Goal: Information Seeking & Learning: Understand process/instructions

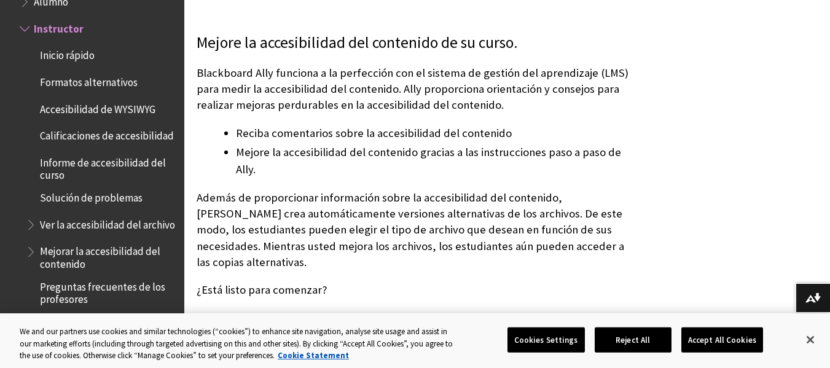
scroll to position [197, 0]
click at [722, 342] on button "Accept All Cookies" at bounding box center [723, 340] width 82 height 26
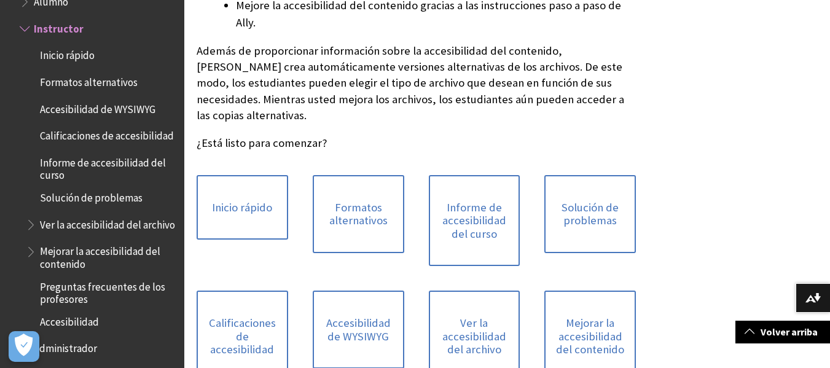
scroll to position [344, 0]
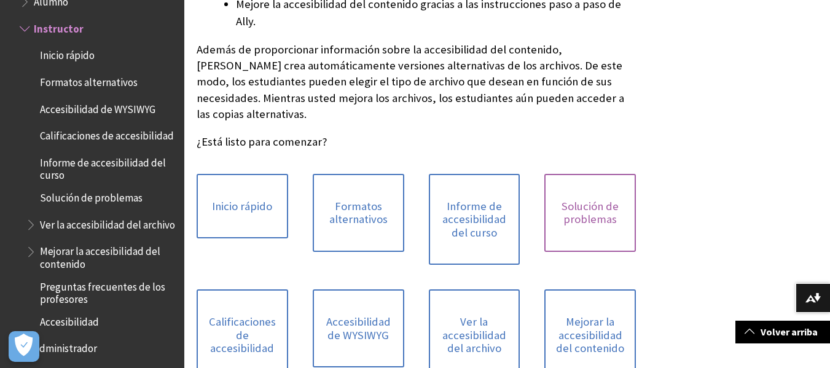
click at [587, 174] on link "Solución de problemas" at bounding box center [591, 213] width 92 height 78
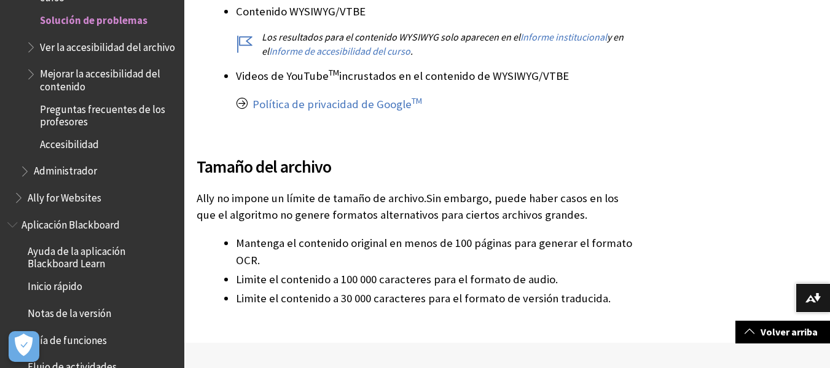
scroll to position [688, 0]
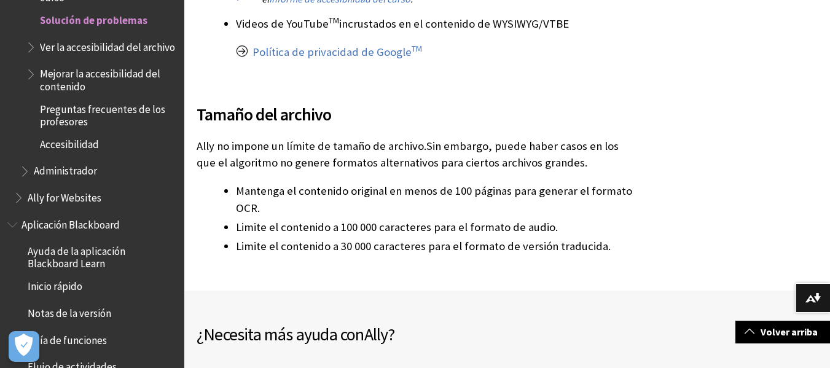
click at [75, 151] on span "Accesibilidad" at bounding box center [69, 142] width 59 height 17
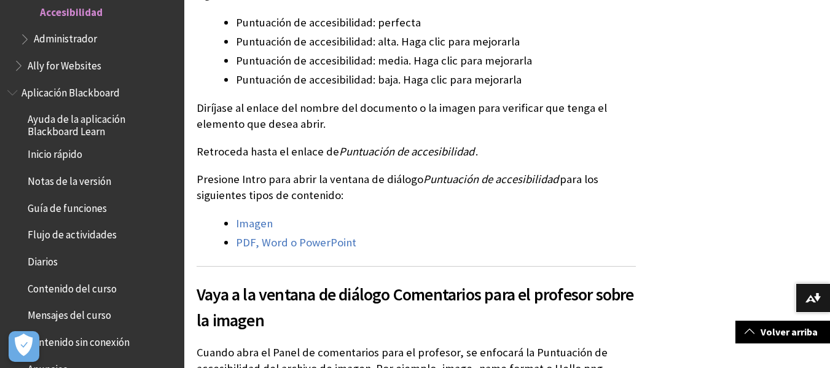
scroll to position [811, 0]
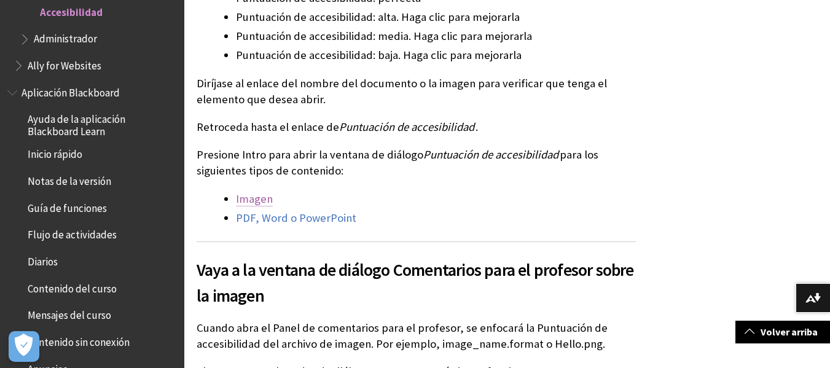
click at [243, 200] on link "Imagen" at bounding box center [254, 199] width 37 height 15
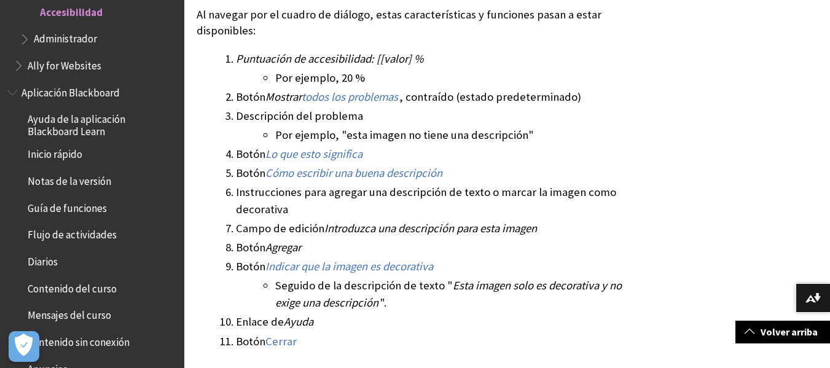
scroll to position [1193, 0]
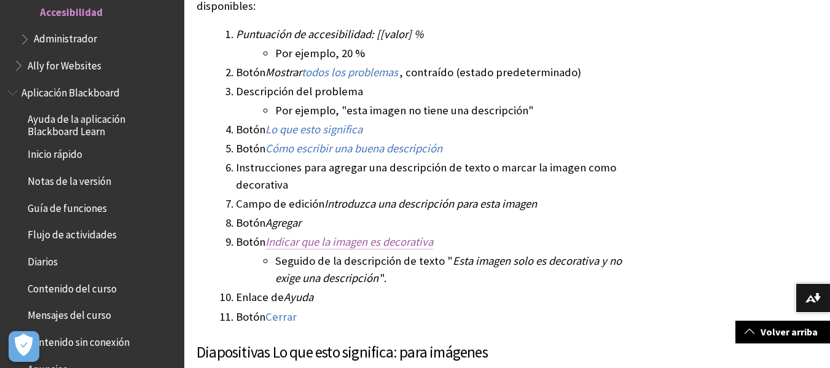
click at [303, 243] on link "Indicar que la imagen es decorativa" at bounding box center [350, 242] width 168 height 15
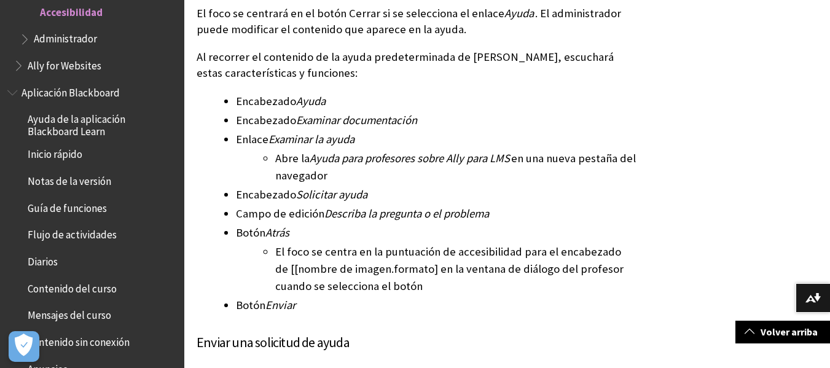
scroll to position [2945, 0]
